Goal: Navigation & Orientation: Go to known website

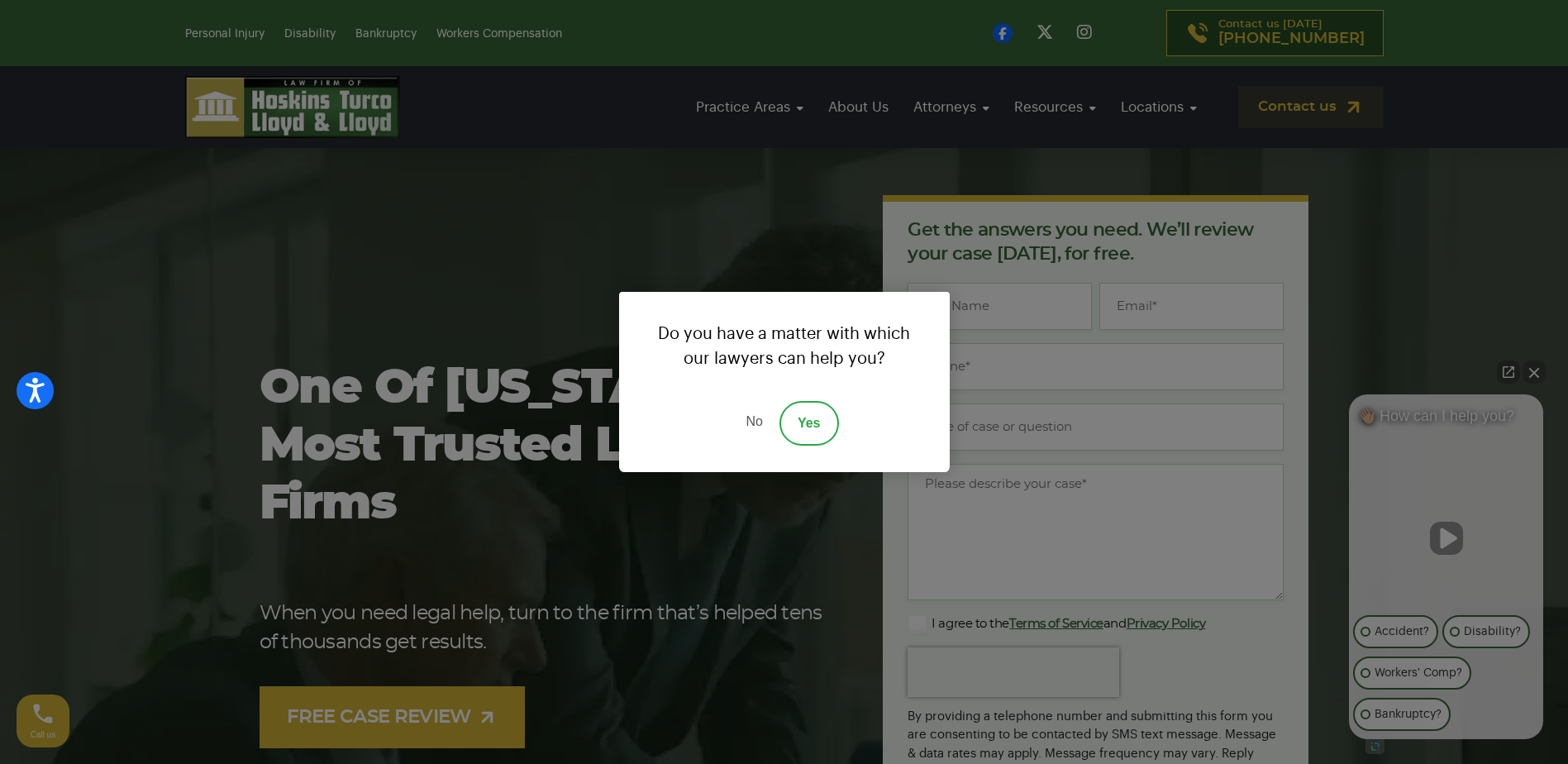
click at [756, 423] on link "No" at bounding box center [753, 423] width 49 height 45
